Goal: Task Accomplishment & Management: Complete application form

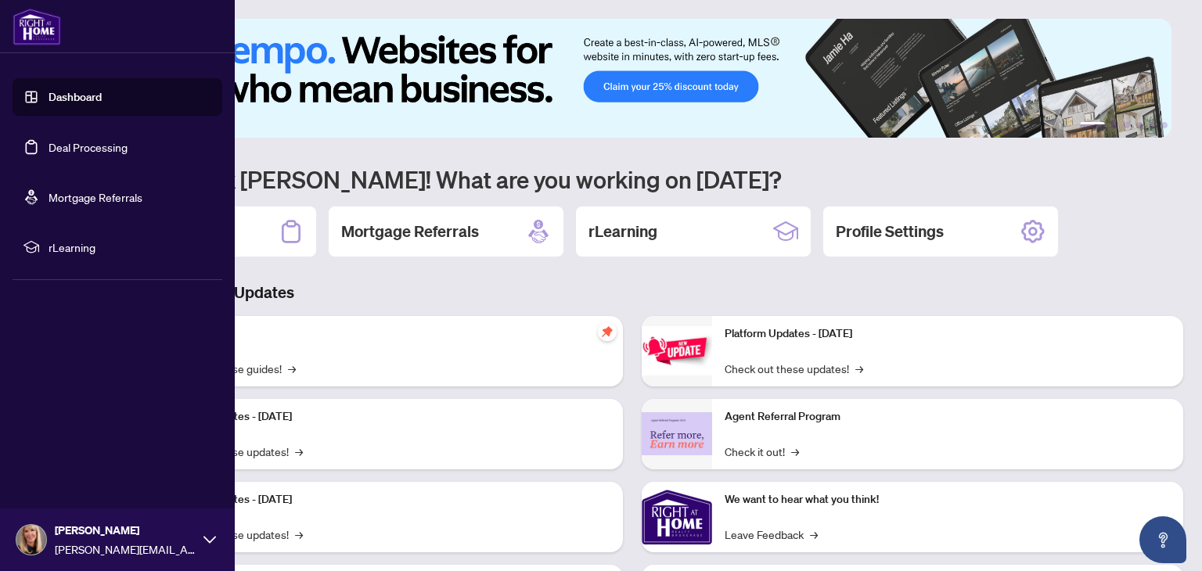
click at [116, 148] on link "Deal Processing" at bounding box center [88, 147] width 79 height 14
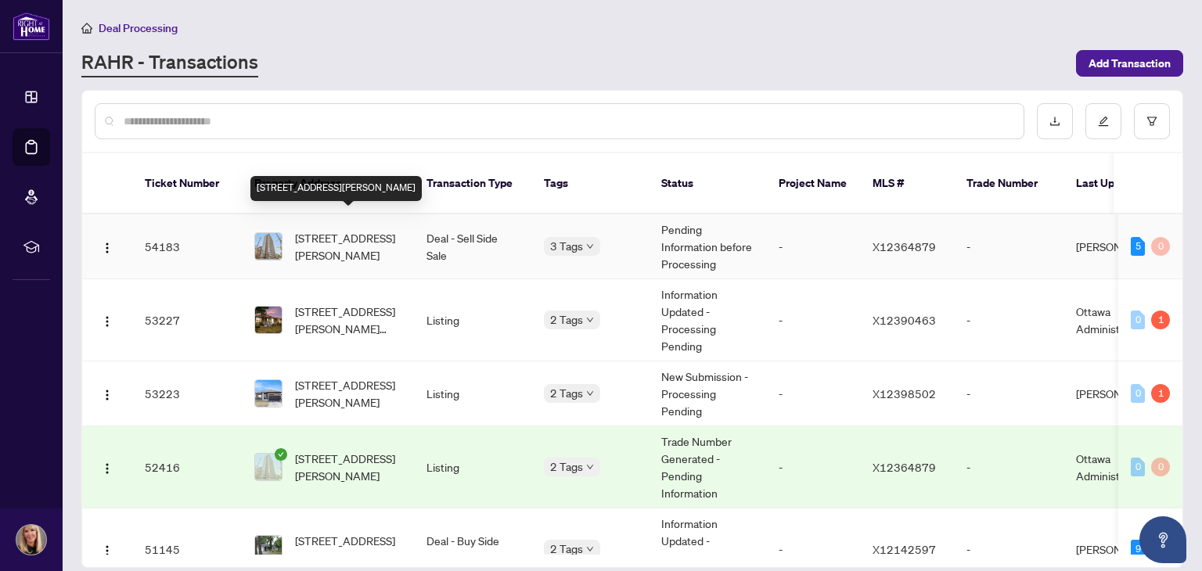
click at [355, 234] on span "[STREET_ADDRESS][PERSON_NAME]" at bounding box center [348, 246] width 106 height 34
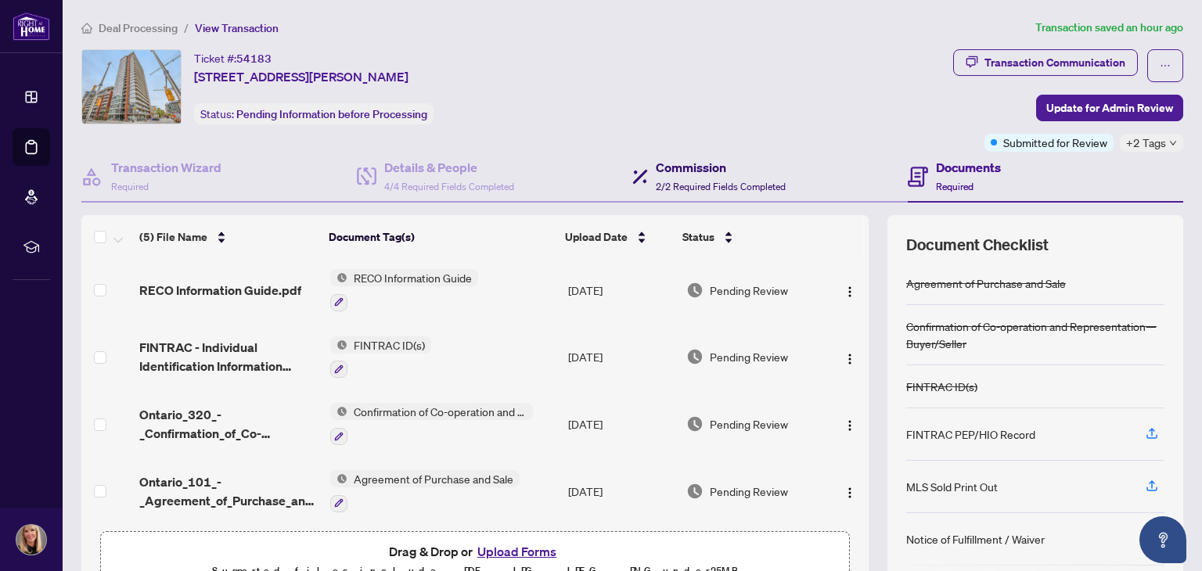
click at [692, 181] on span "2/2 Required Fields Completed" at bounding box center [721, 187] width 130 height 12
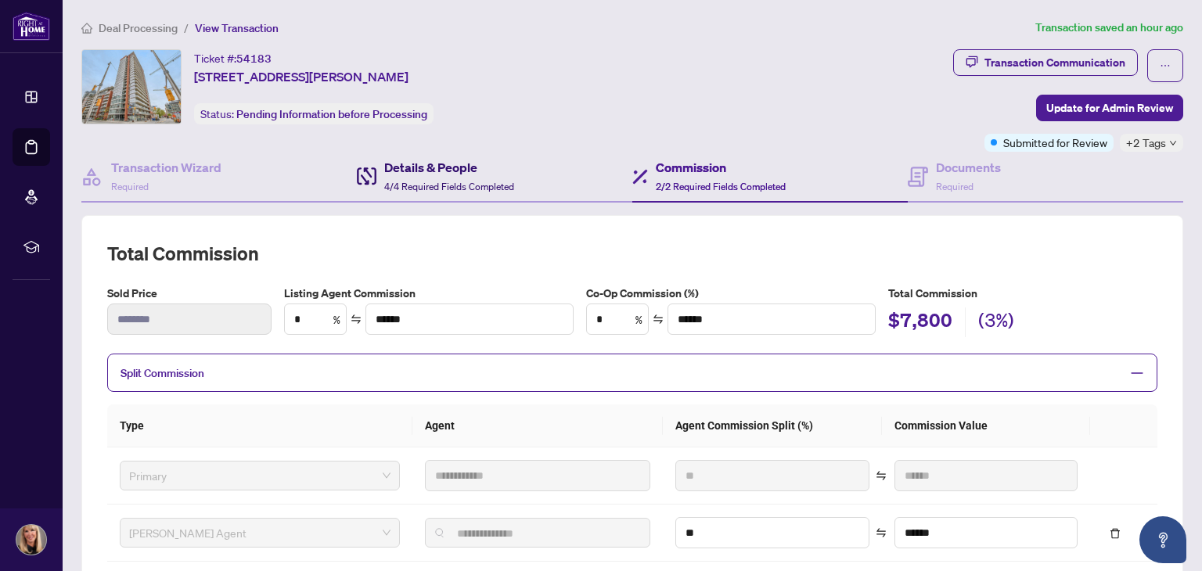
click at [442, 176] on div "Details & People 4/4 Required Fields Completed" at bounding box center [449, 176] width 130 height 37
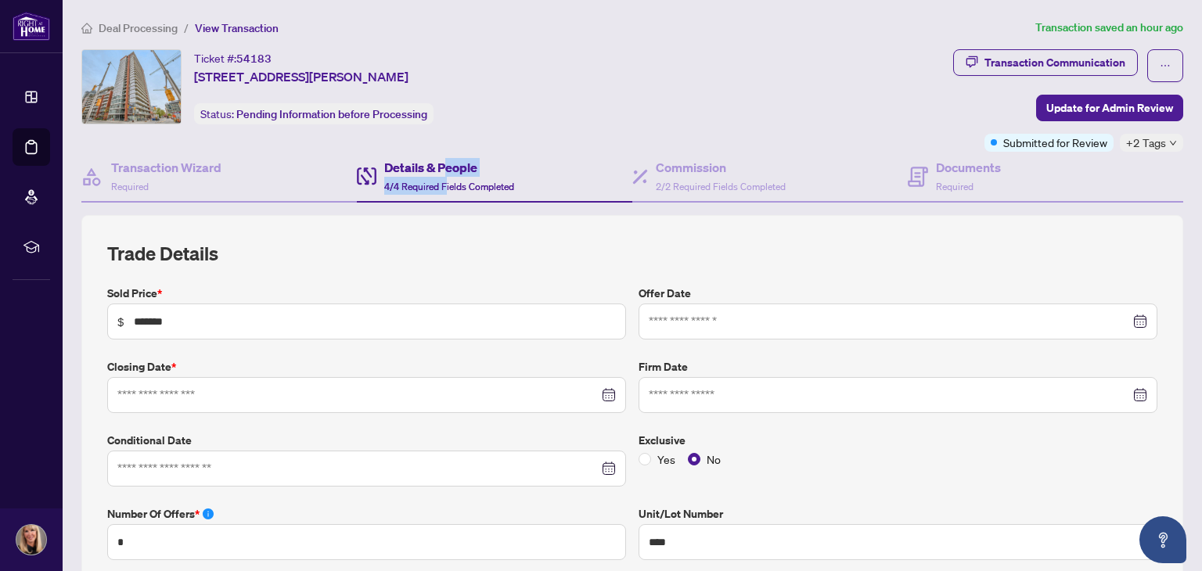
type input "**********"
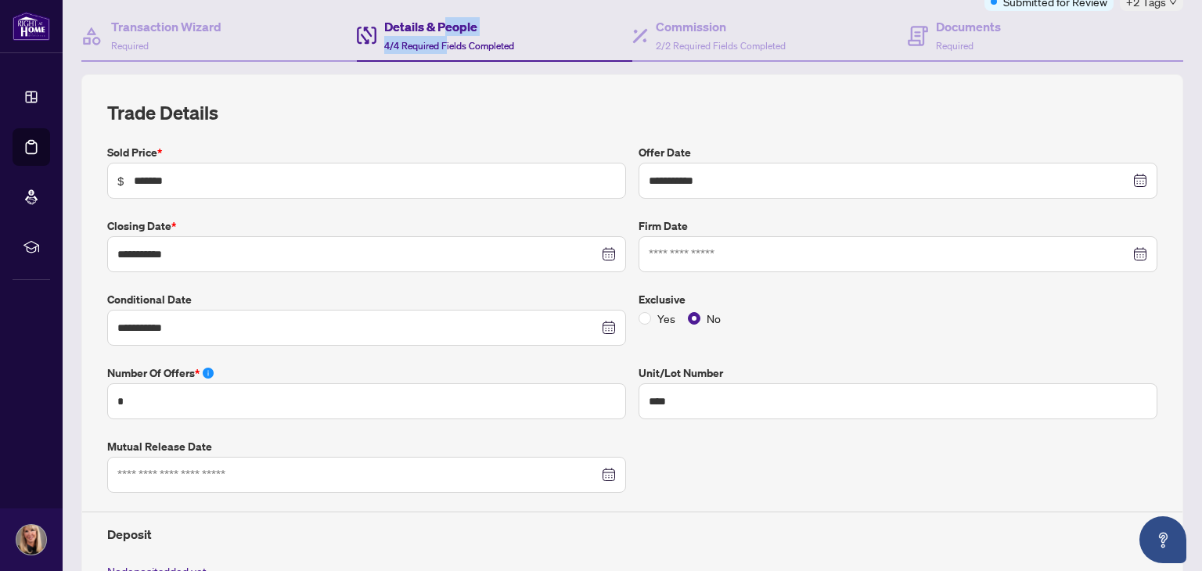
scroll to position [313, 0]
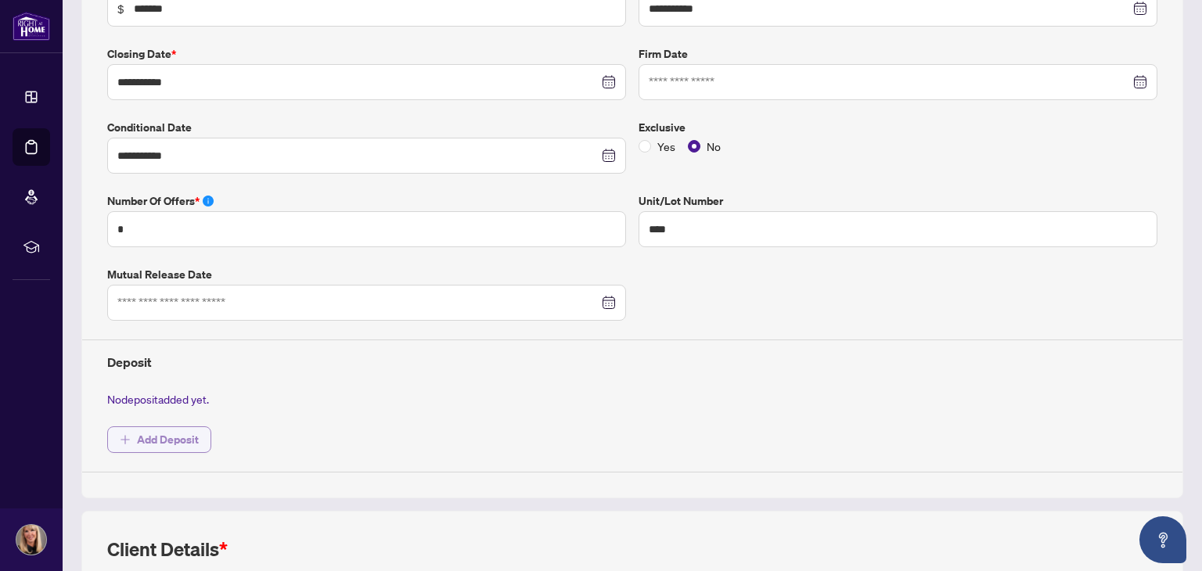
click at [182, 434] on span "Add Deposit" at bounding box center [168, 439] width 62 height 25
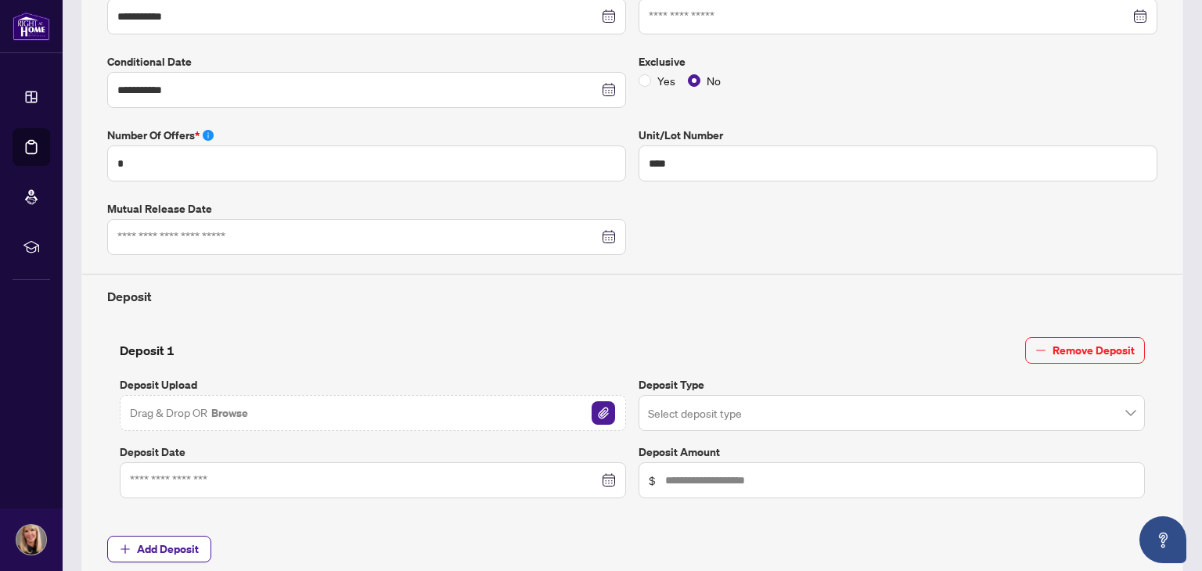
scroll to position [470, 0]
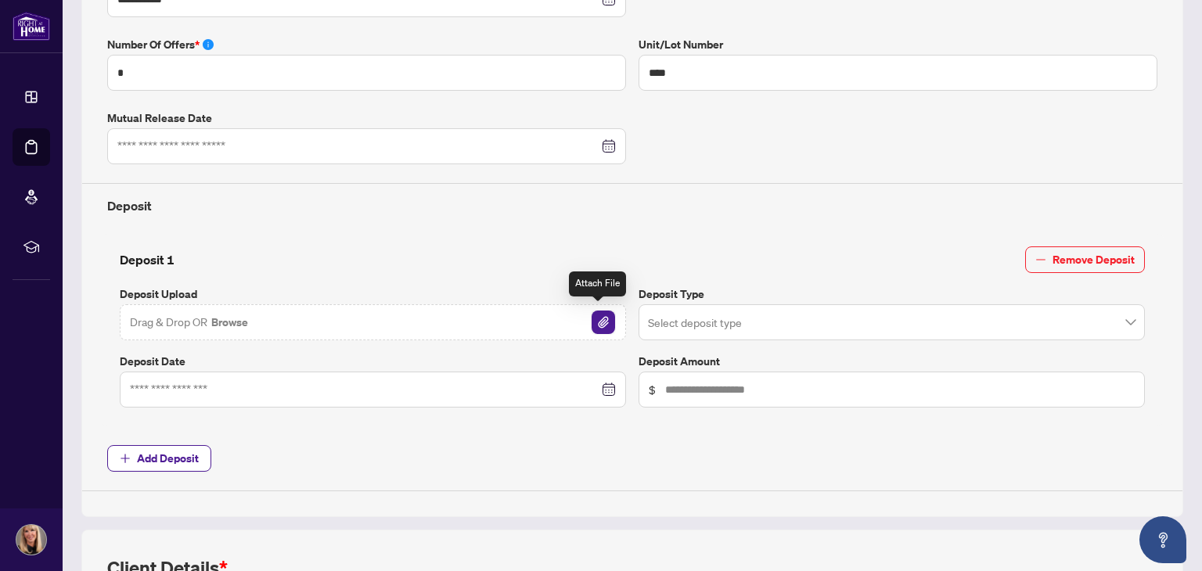
click at [598, 313] on img "button" at bounding box center [603, 322] width 23 height 23
click at [676, 323] on input "search" at bounding box center [885, 325] width 474 height 34
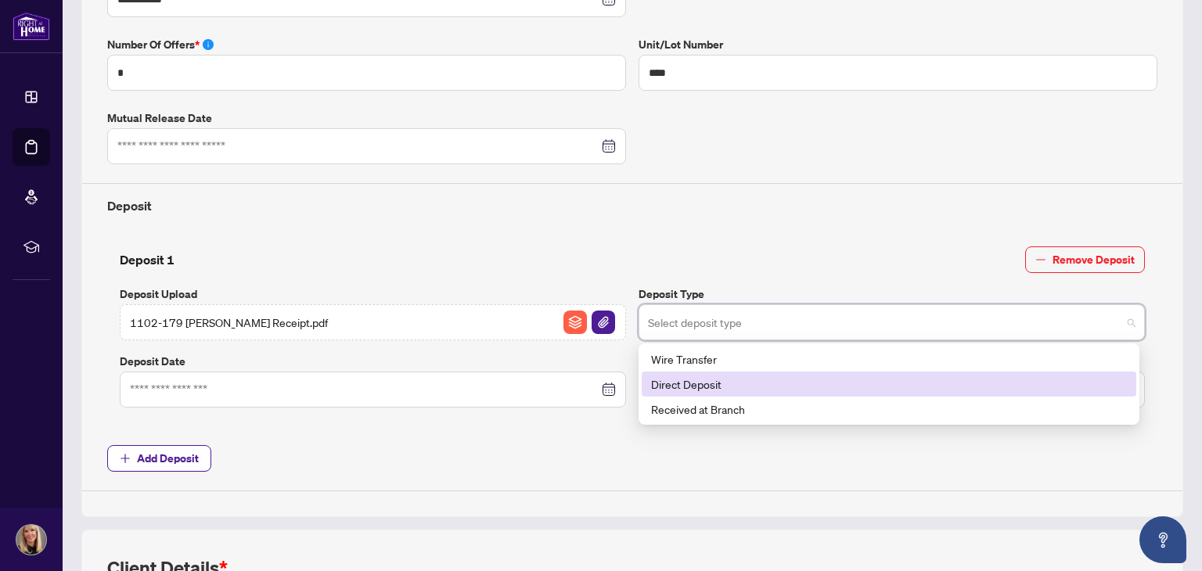
click at [668, 380] on div "Direct Deposit" at bounding box center [889, 384] width 476 height 17
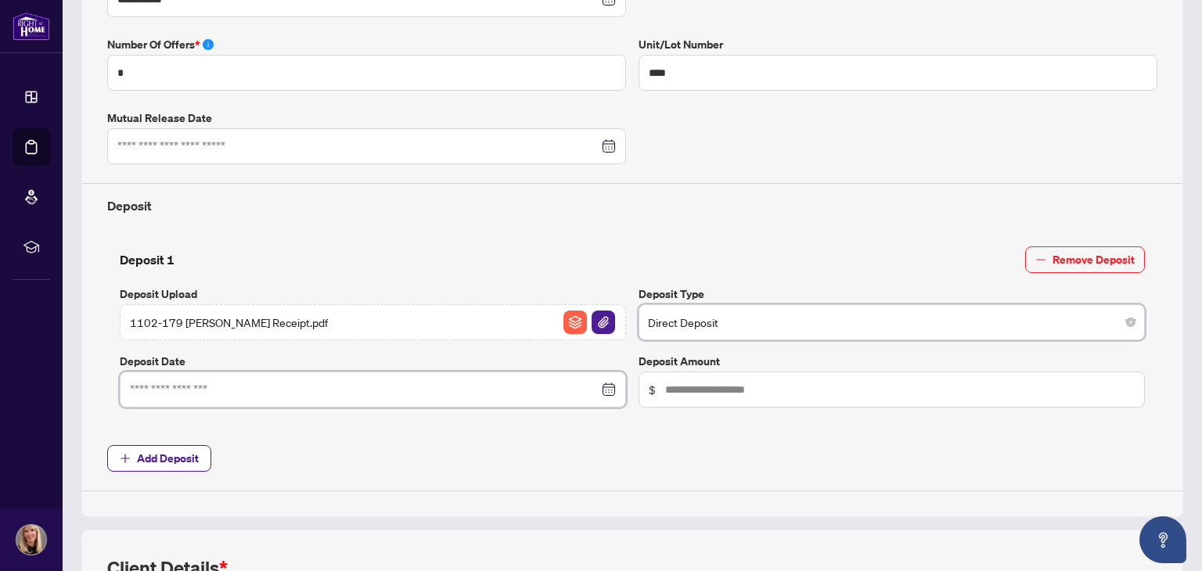
click at [259, 383] on input at bounding box center [364, 389] width 469 height 17
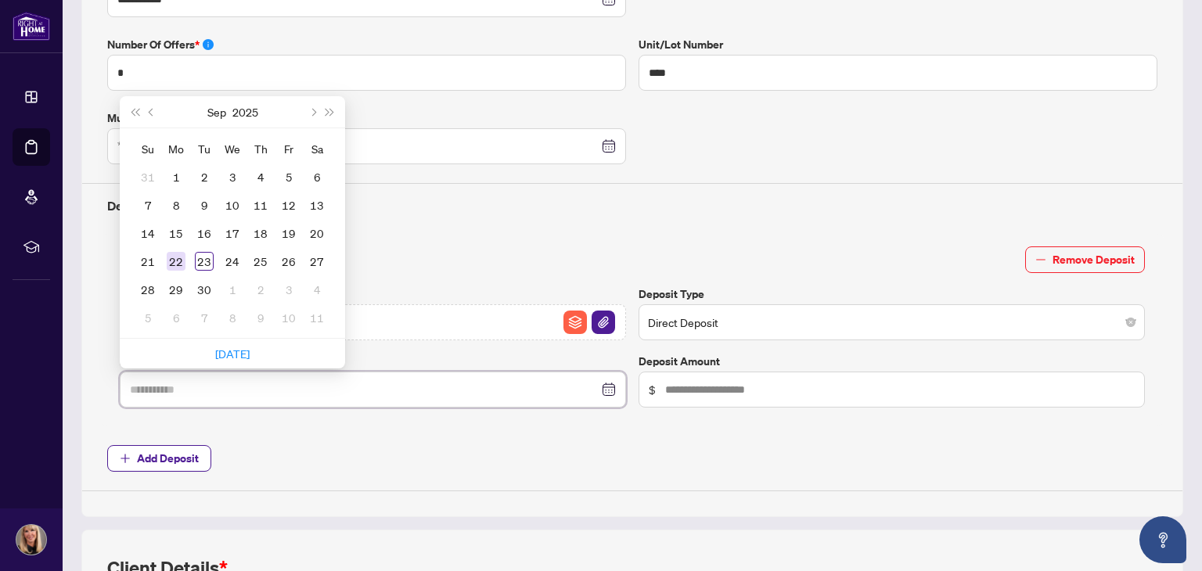
type input "**********"
click at [169, 252] on div "22" at bounding box center [176, 261] width 19 height 19
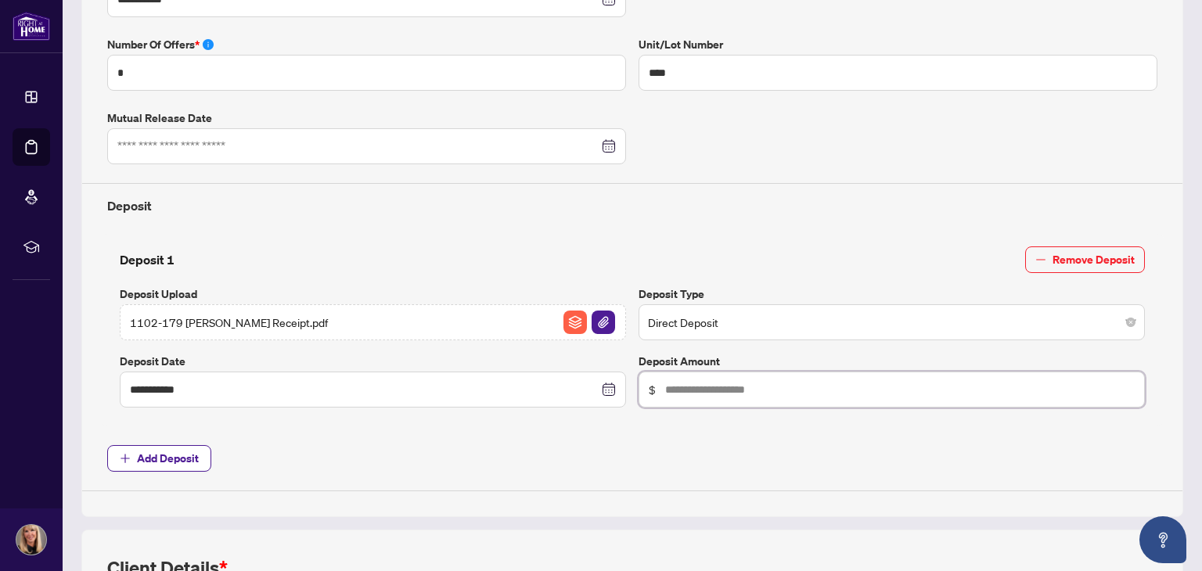
click at [701, 386] on input "text" at bounding box center [900, 389] width 470 height 17
type input "******"
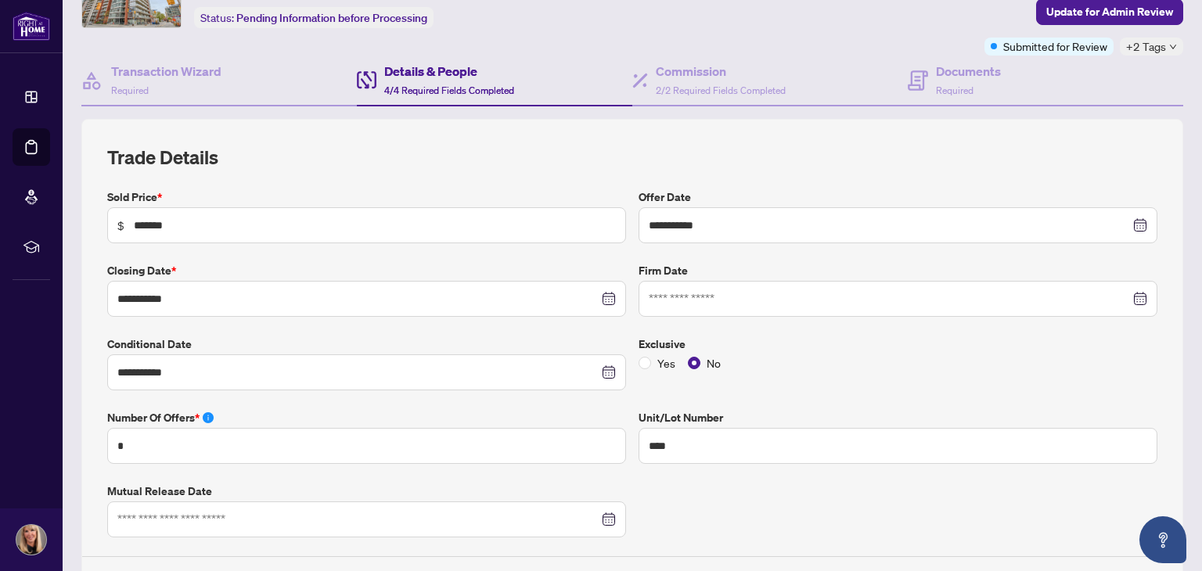
scroll to position [0, 0]
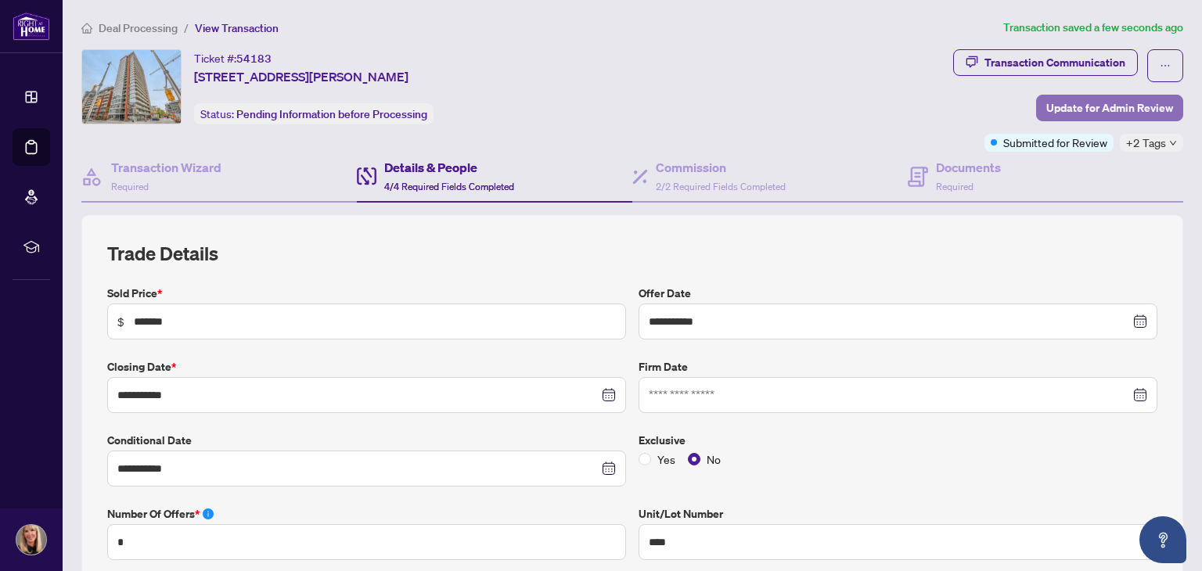
click at [1103, 107] on span "Update for Admin Review" at bounding box center [1109, 107] width 127 height 25
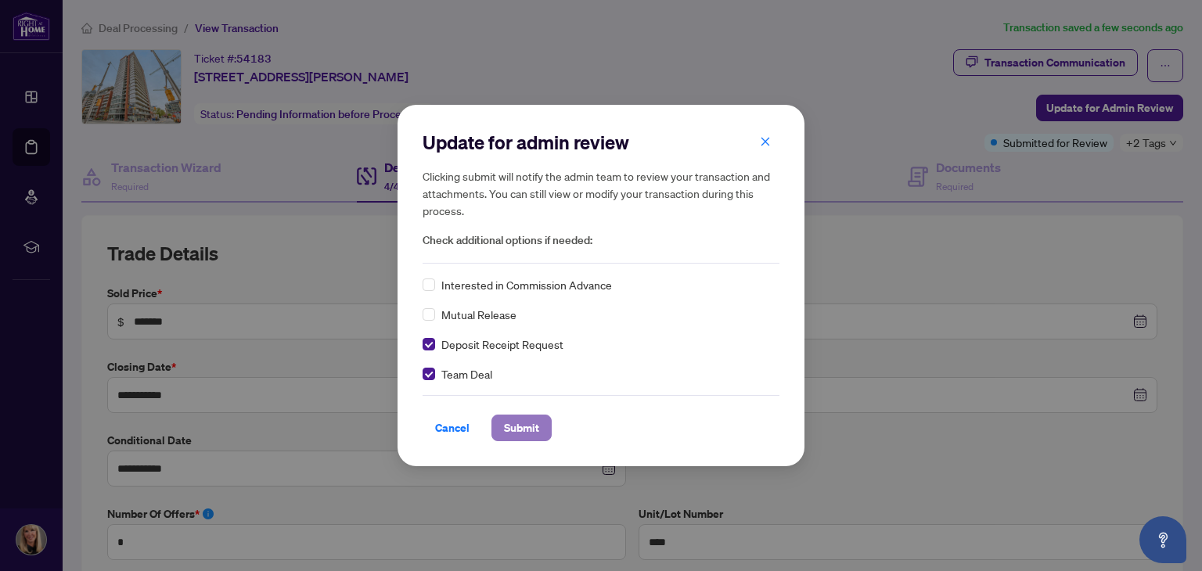
click at [541, 428] on button "Submit" at bounding box center [522, 428] width 60 height 27
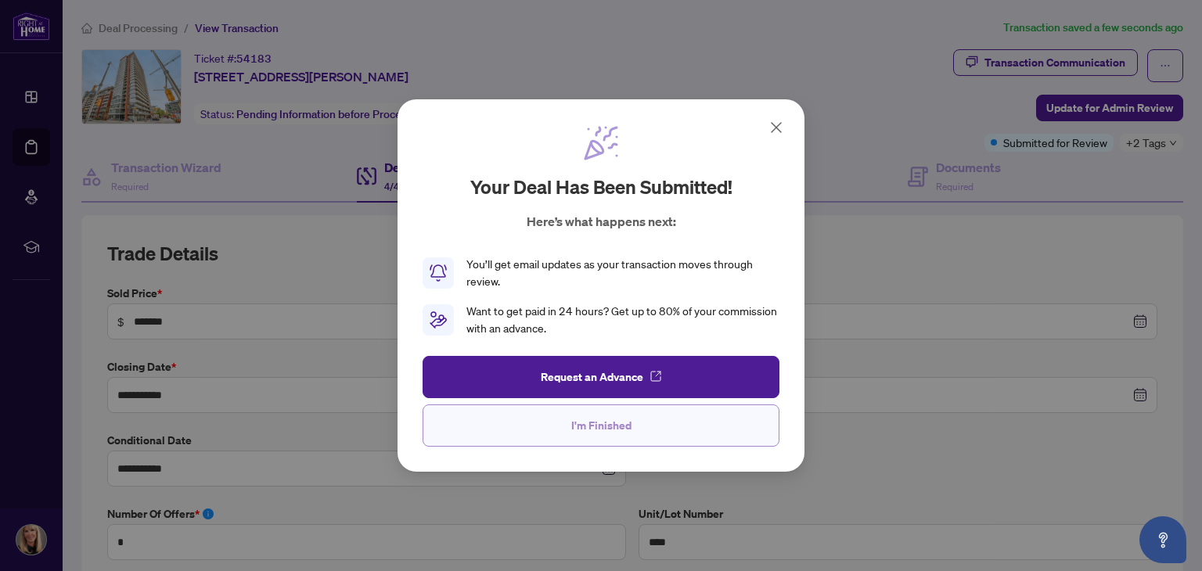
click at [560, 427] on button "I'm Finished" at bounding box center [601, 426] width 357 height 42
